Goal: Task Accomplishment & Management: Manage account settings

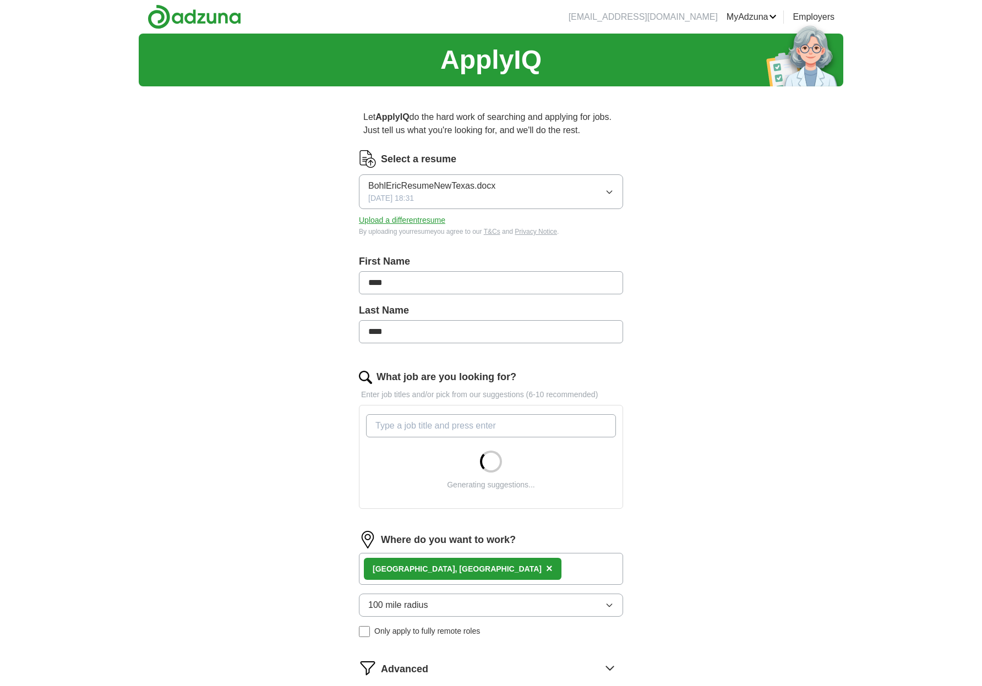
click at [550, 566] on div "[GEOGRAPHIC_DATA], [GEOGRAPHIC_DATA] ×" at bounding box center [491, 569] width 264 height 32
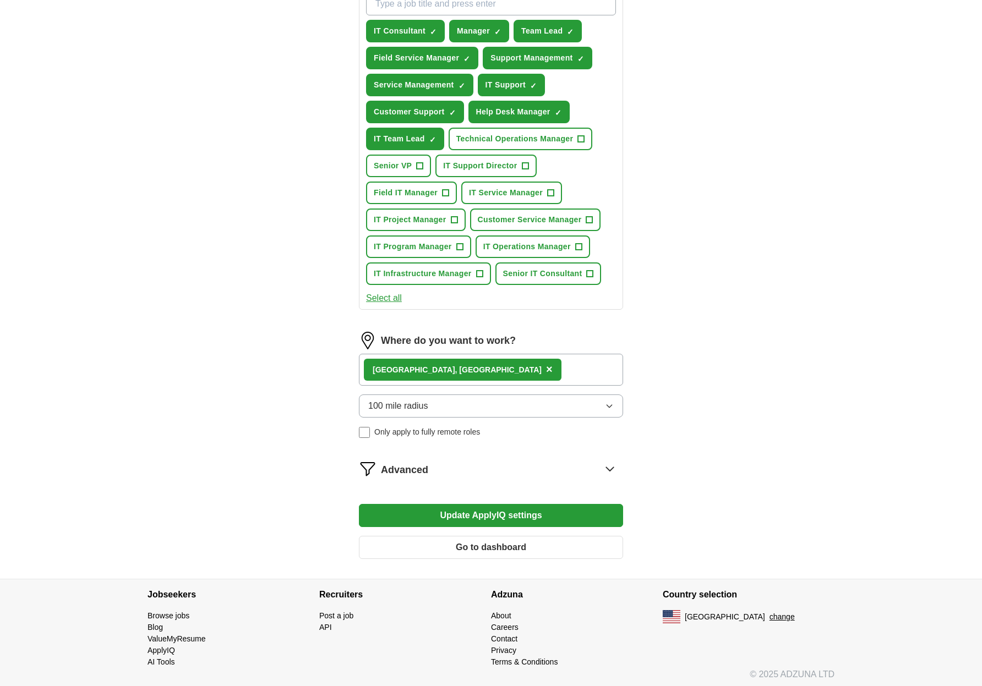
scroll to position [423, 0]
click at [545, 368] on div "[GEOGRAPHIC_DATA], [GEOGRAPHIC_DATA] ×" at bounding box center [491, 369] width 264 height 32
click at [474, 373] on div "[GEOGRAPHIC_DATA], [GEOGRAPHIC_DATA] ×" at bounding box center [491, 369] width 264 height 32
click at [460, 368] on div "[GEOGRAPHIC_DATA], [GEOGRAPHIC_DATA] ×" at bounding box center [491, 369] width 264 height 32
click at [546, 370] on span "×" at bounding box center [549, 369] width 7 height 12
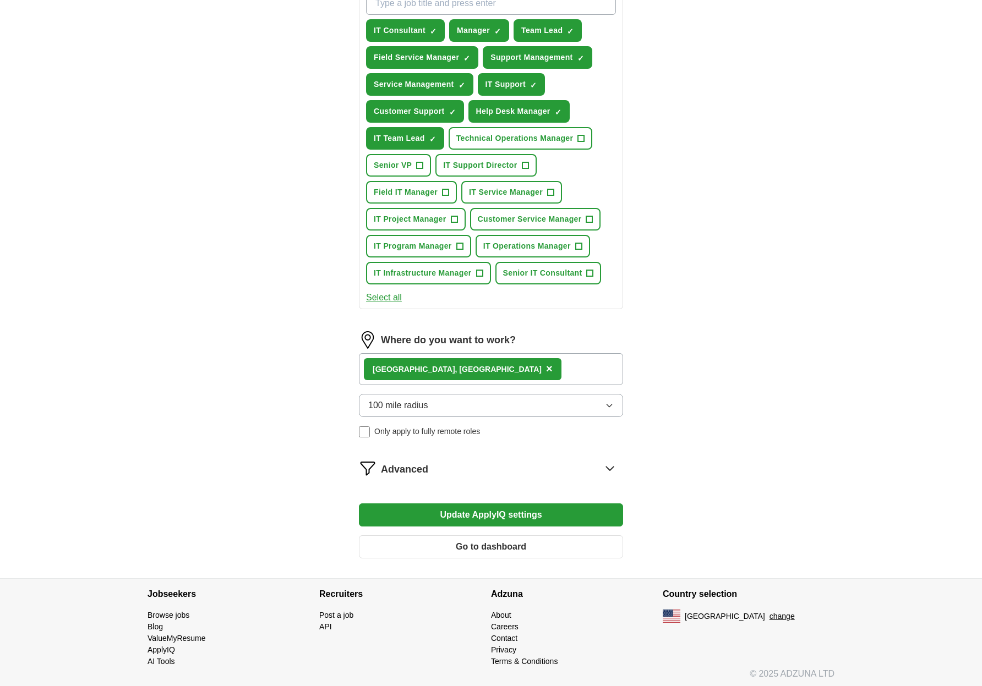
scroll to position [417, 0]
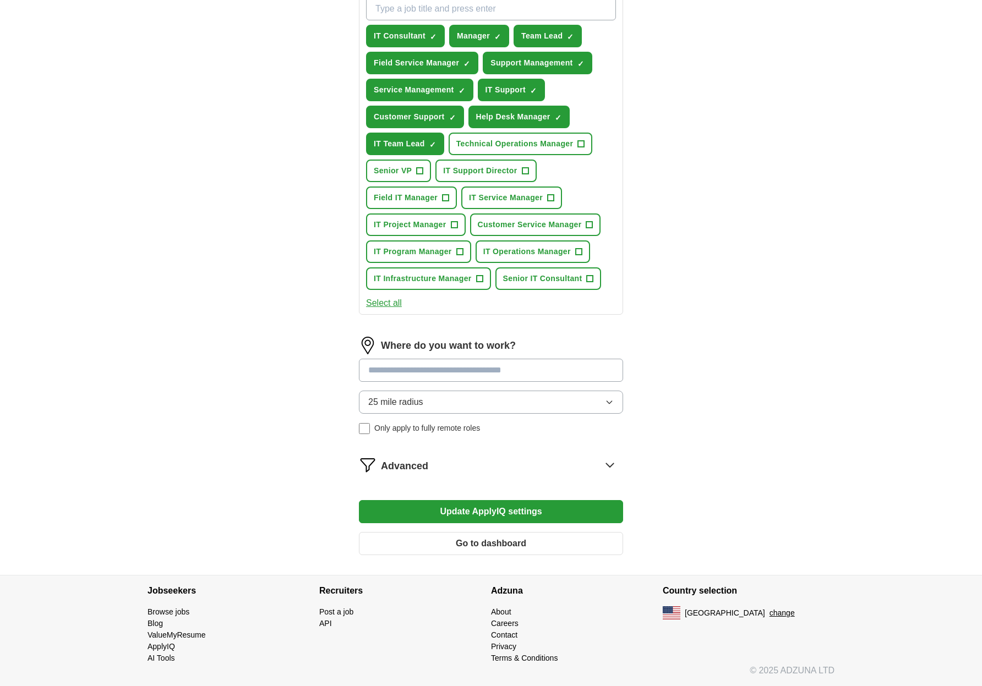
click at [440, 372] on input at bounding box center [491, 370] width 264 height 23
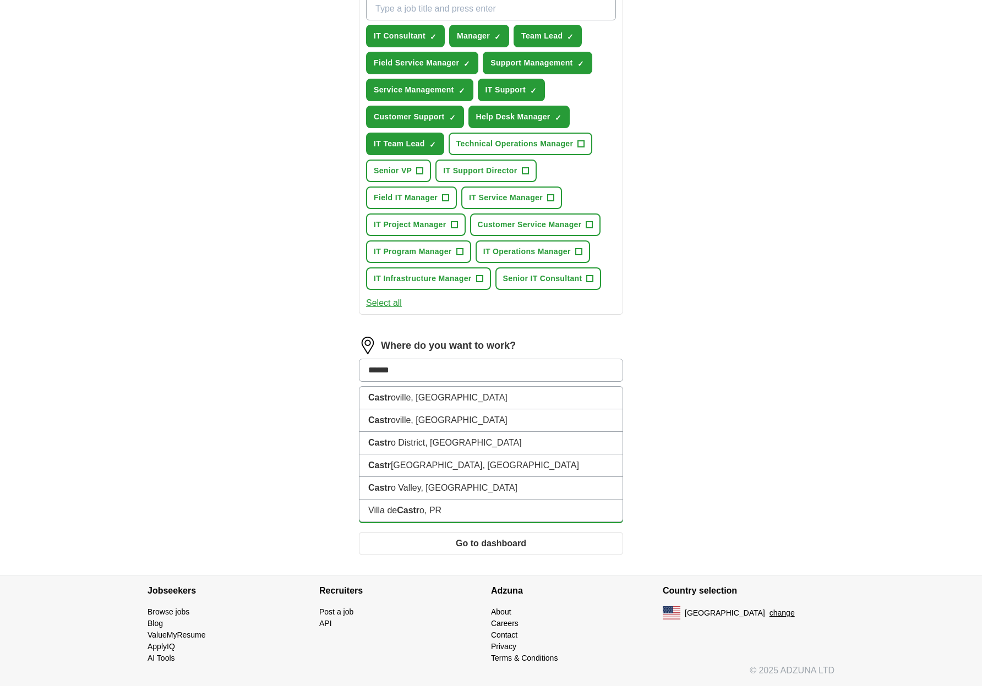
type input "*******"
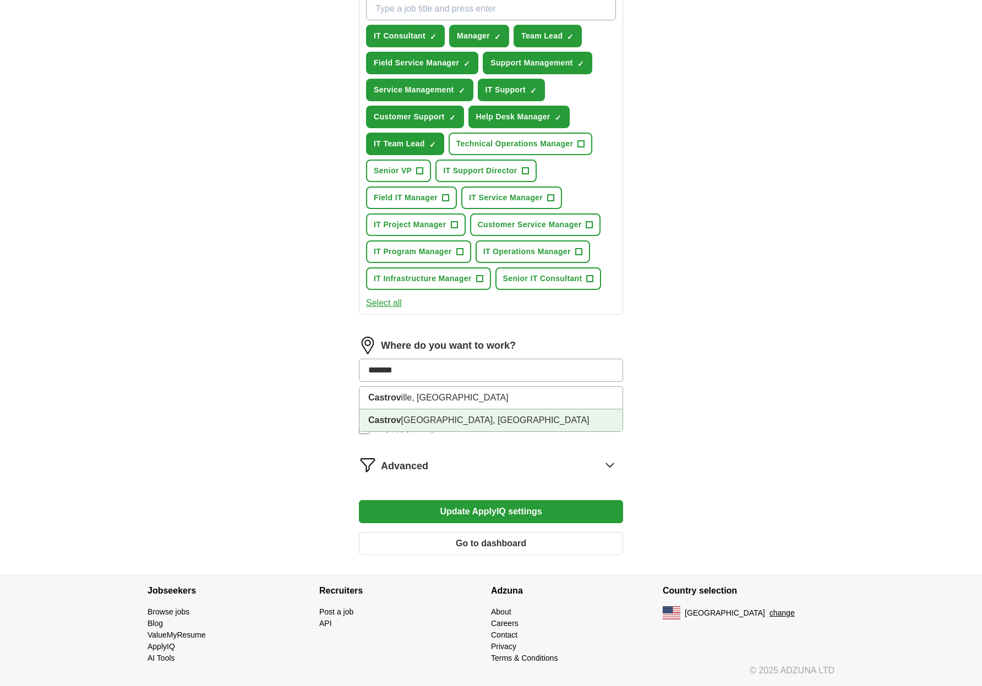
click at [410, 421] on li "Castrov [GEOGRAPHIC_DATA], [GEOGRAPHIC_DATA]" at bounding box center [490, 420] width 263 height 22
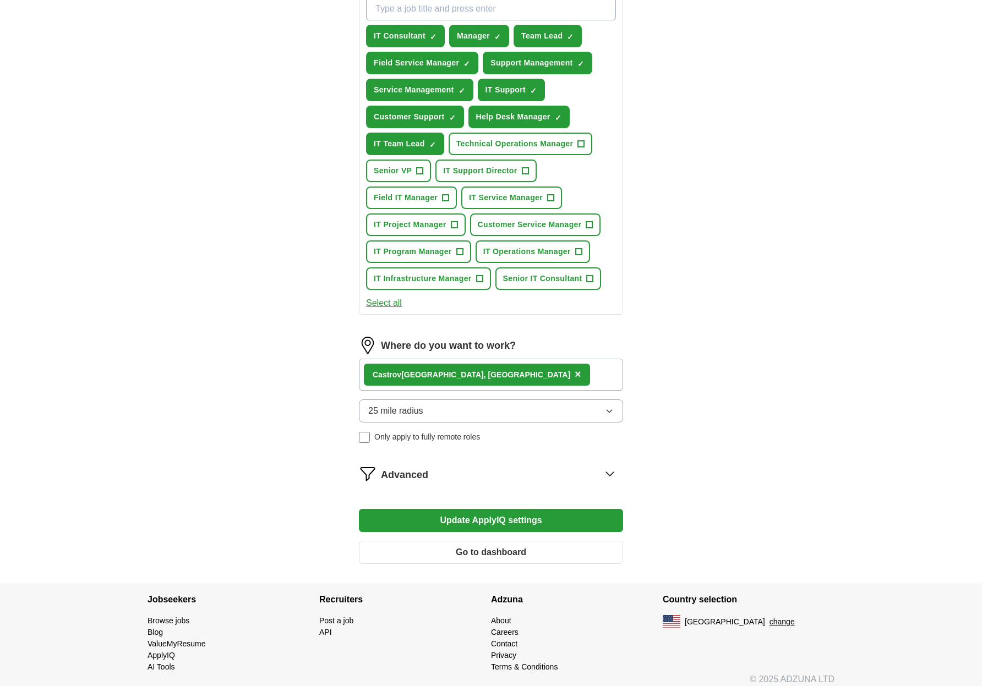
click at [425, 413] on button "25 mile radius" at bounding box center [491, 410] width 264 height 23
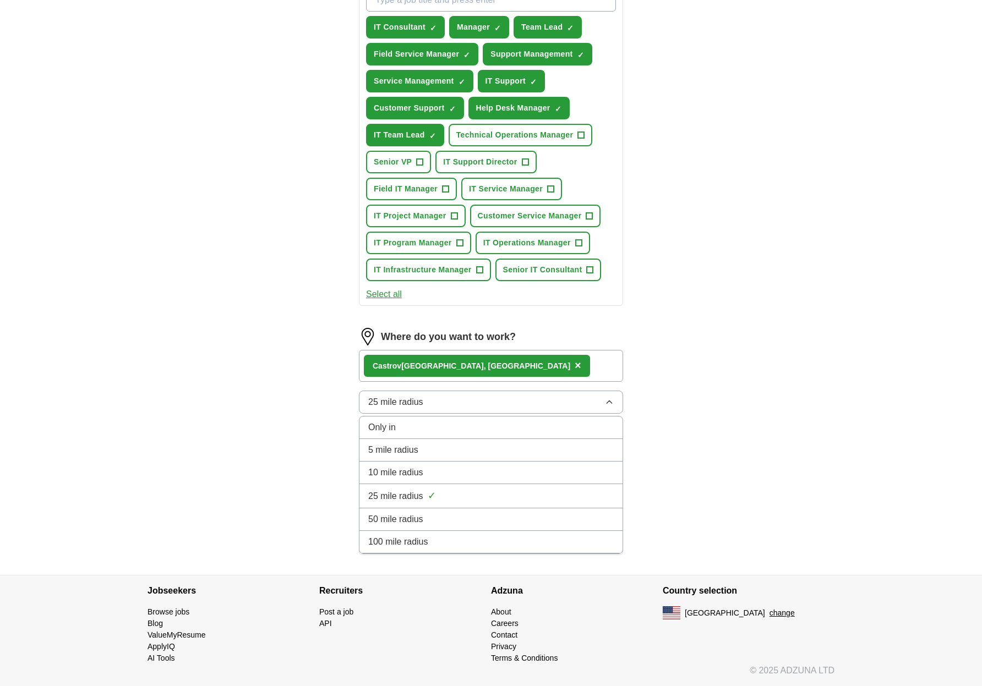
scroll to position [426, 0]
click at [433, 540] on div "100 mile radius" at bounding box center [490, 541] width 245 height 13
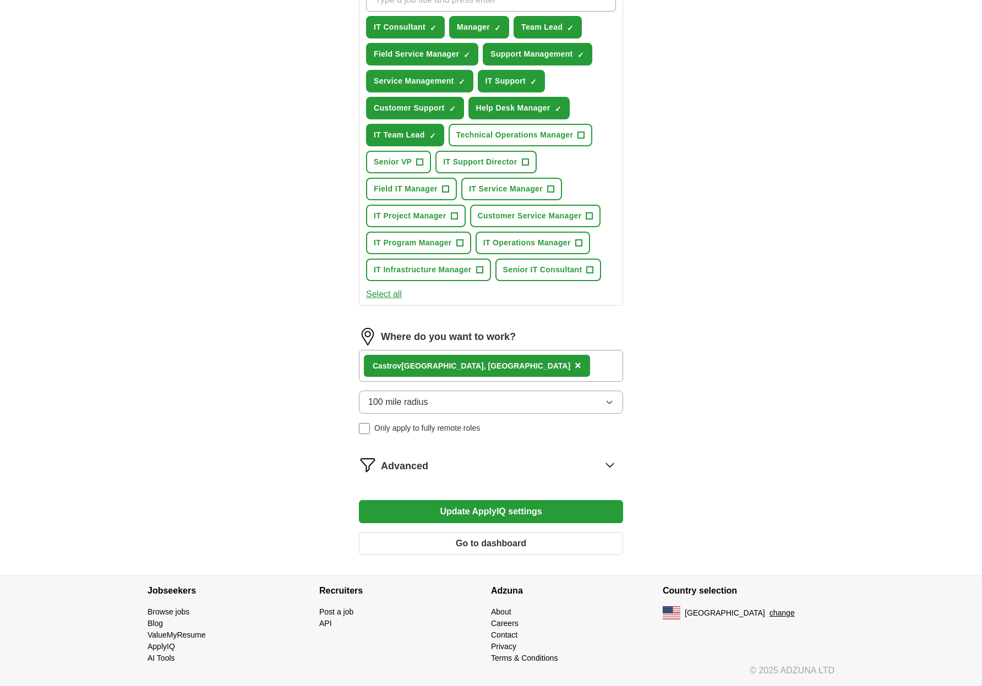
click at [438, 511] on button "Update ApplyIQ settings" at bounding box center [491, 511] width 264 height 23
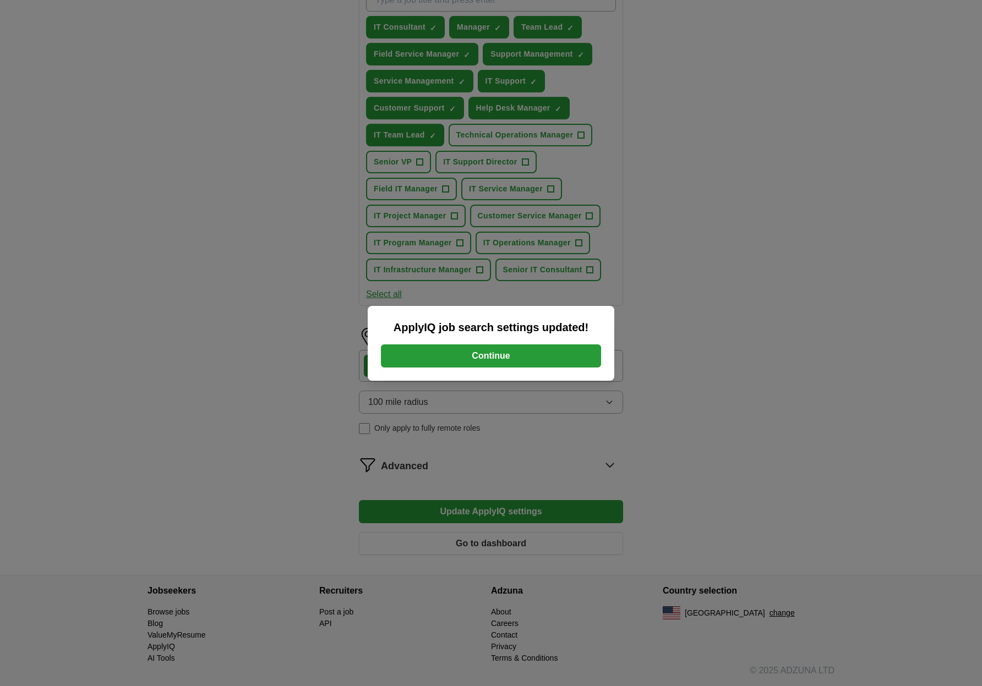
click at [578, 358] on button "Continue" at bounding box center [491, 355] width 220 height 23
